Goal: Task Accomplishment & Management: Use online tool/utility

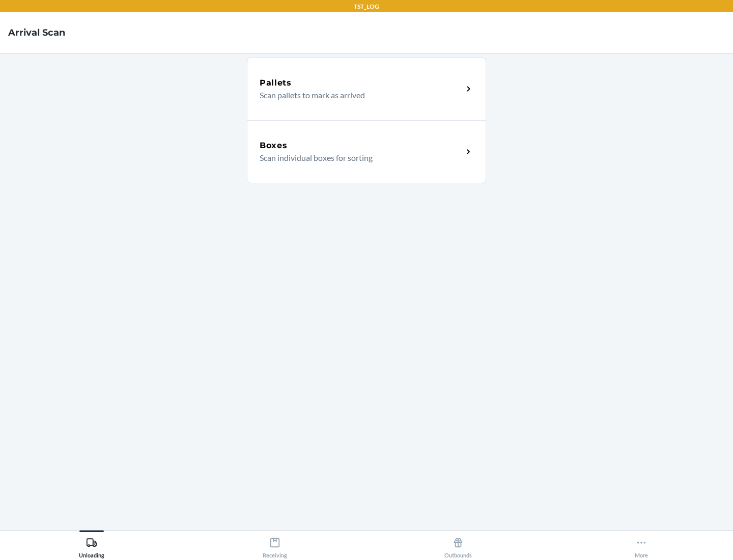
click at [361, 146] on div "Boxes" at bounding box center [361, 145] width 203 height 12
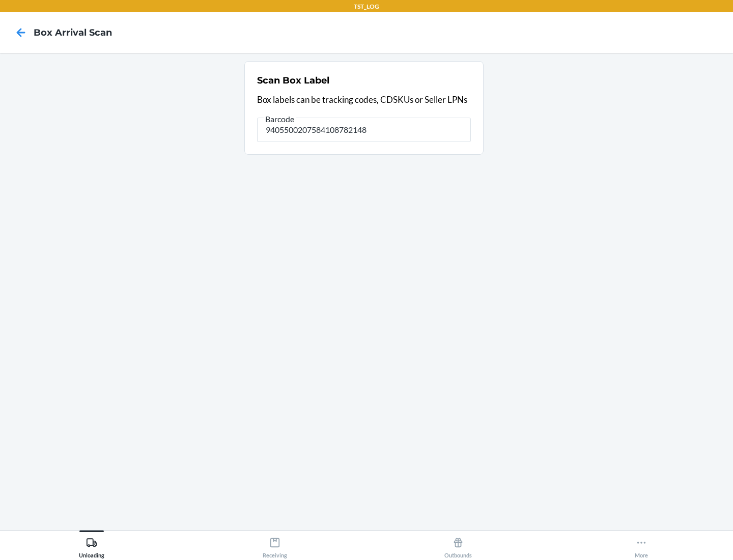
type input "9405500207584108782148"
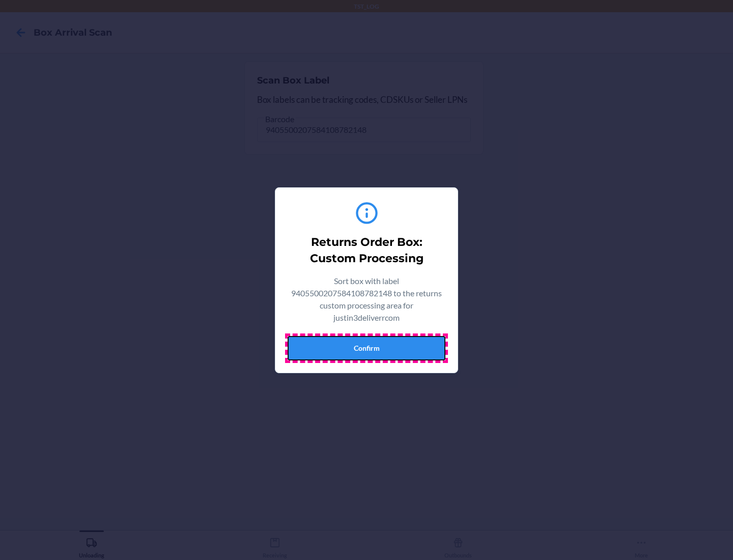
click at [366, 348] on button "Confirm" at bounding box center [367, 348] width 158 height 24
